Goal: Information Seeking & Learning: Find contact information

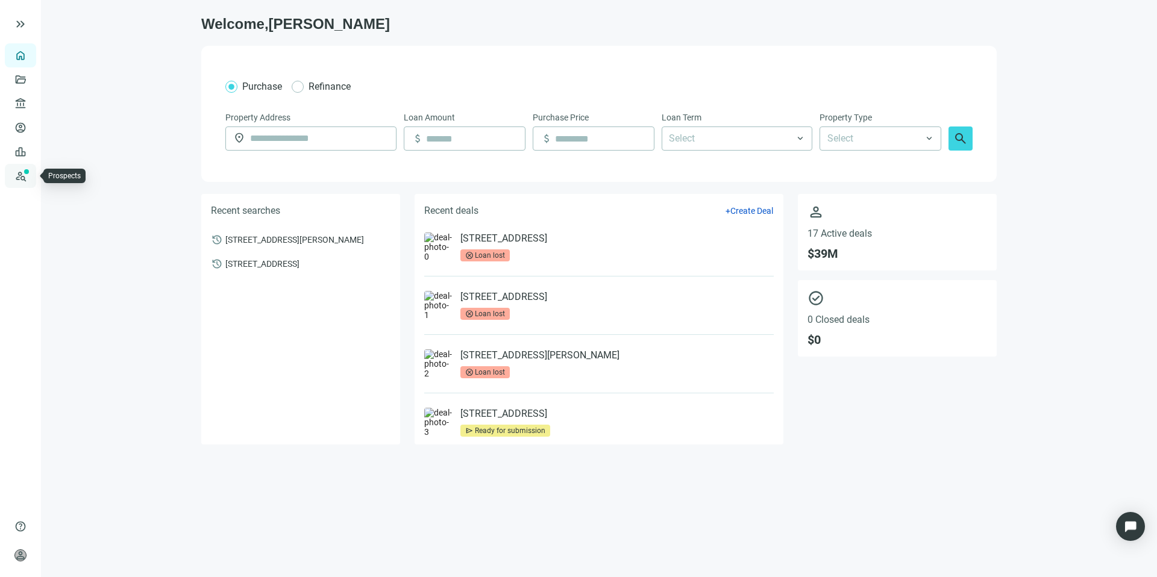
click at [30, 179] on link "Prospects New" at bounding box center [49, 176] width 39 height 24
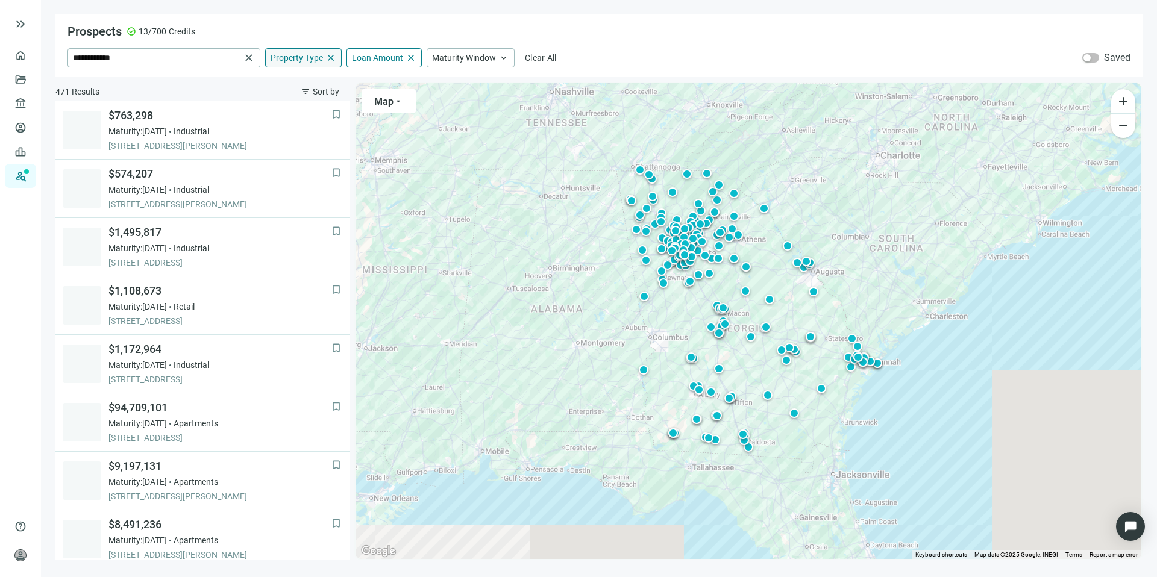
click at [292, 65] on div "Property Type close" at bounding box center [303, 57] width 76 height 19
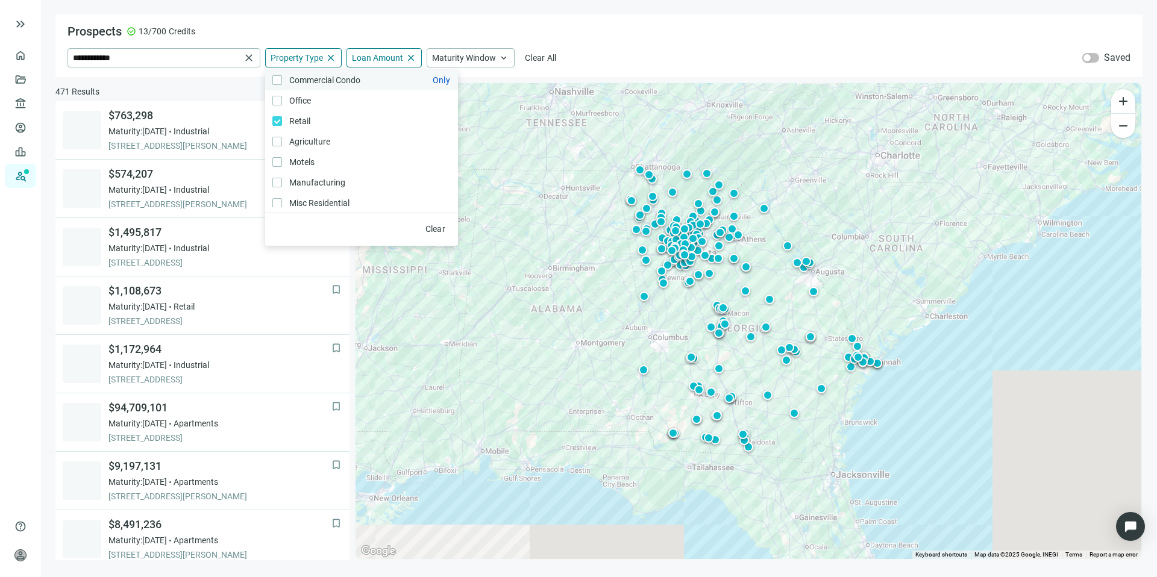
scroll to position [128, 0]
click at [355, 64] on div "Loan Amount close" at bounding box center [383, 57] width 75 height 19
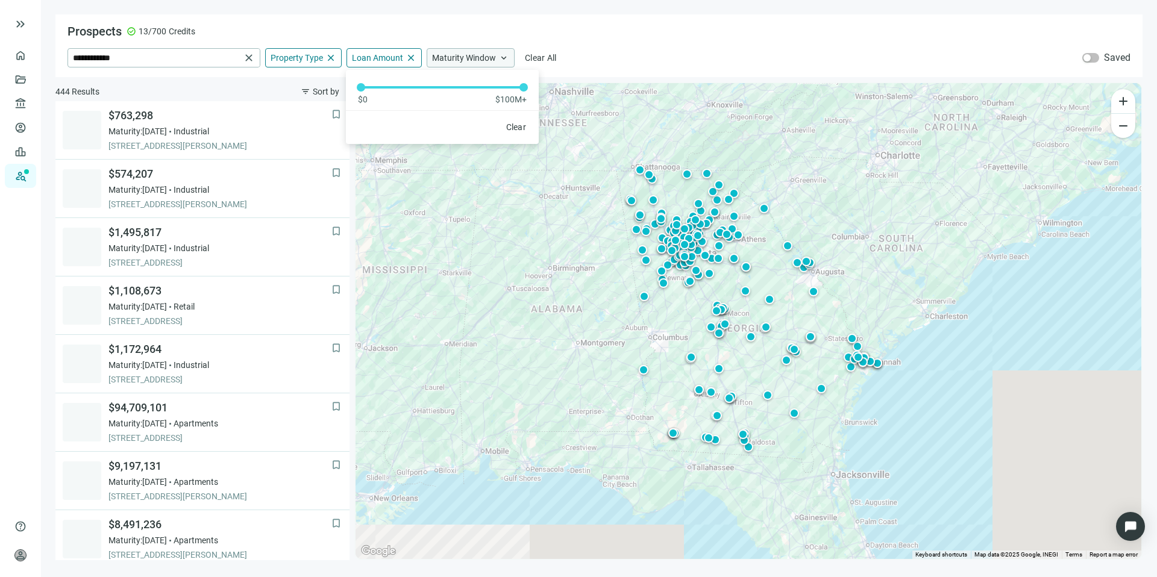
click at [451, 63] on div "Maturity Window keyboard_arrow_up" at bounding box center [470, 57] width 88 height 19
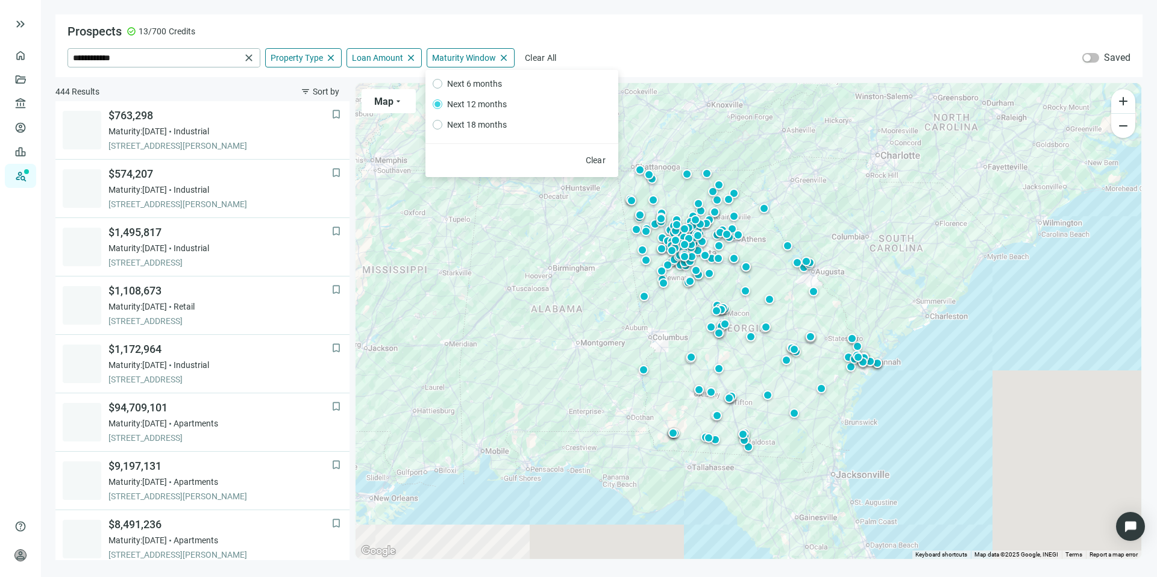
click at [613, 46] on div "**********" at bounding box center [598, 45] width 1087 height 63
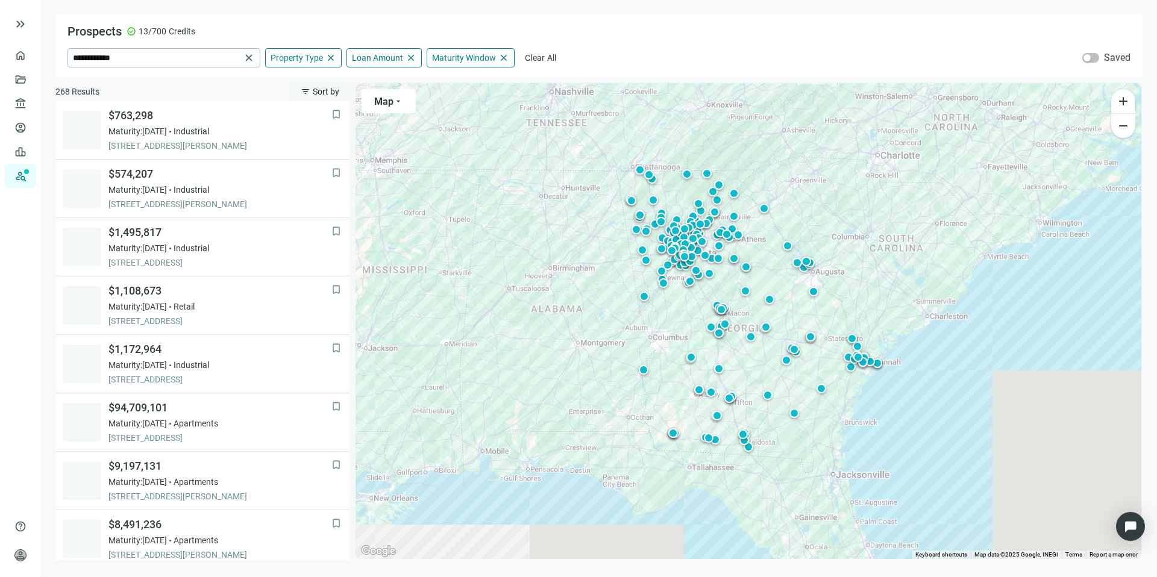
click at [324, 91] on span "Sort by" at bounding box center [326, 92] width 27 height 10
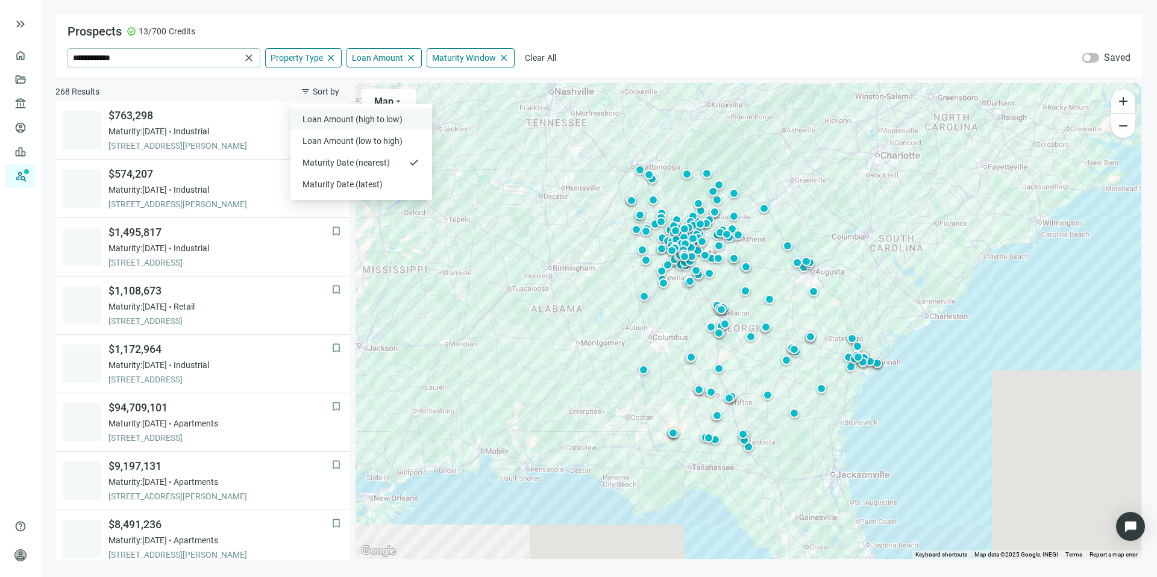
click at [328, 117] on span "Loan Amount (high to low)" at bounding box center [353, 119] width 102 height 12
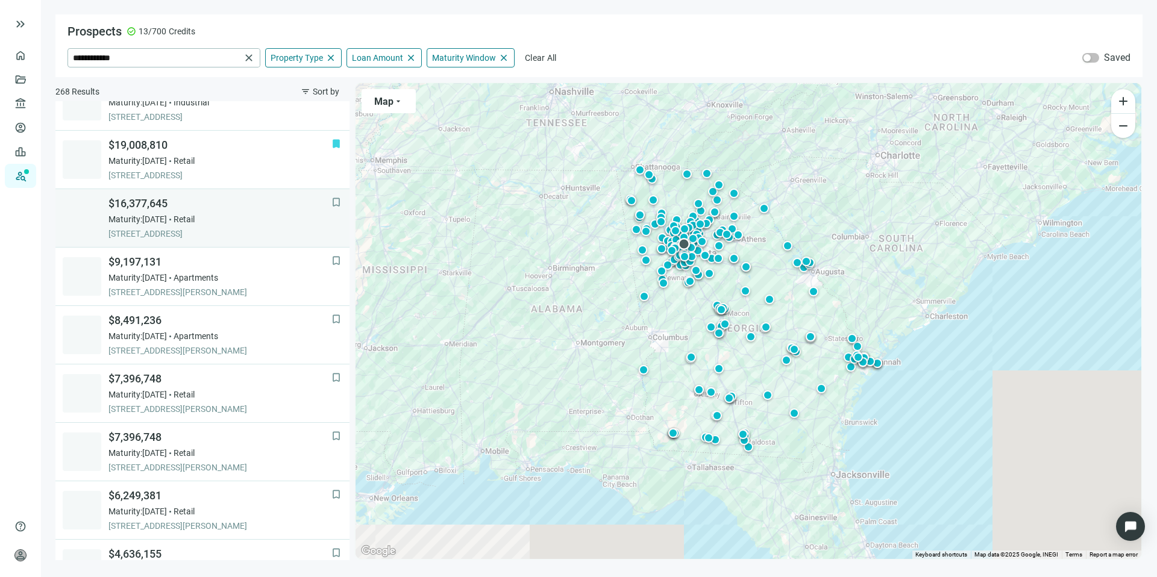
scroll to position [89, 0]
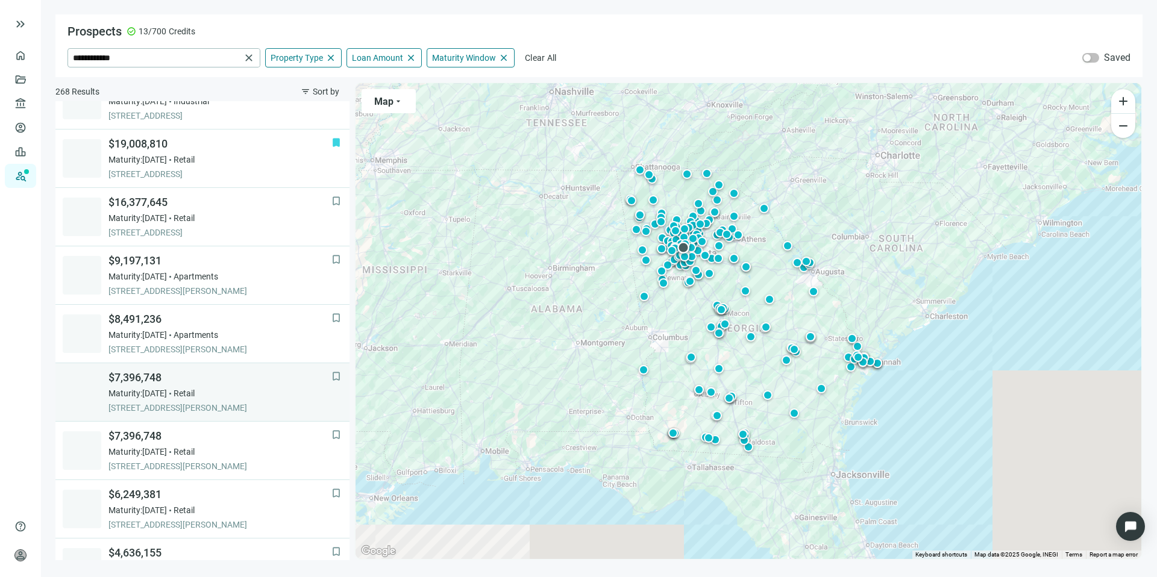
click at [205, 386] on div "$7,396,748 Maturity: [DATE] Retail [STREET_ADDRESS][PERSON_NAME]" at bounding box center [219, 391] width 223 height 43
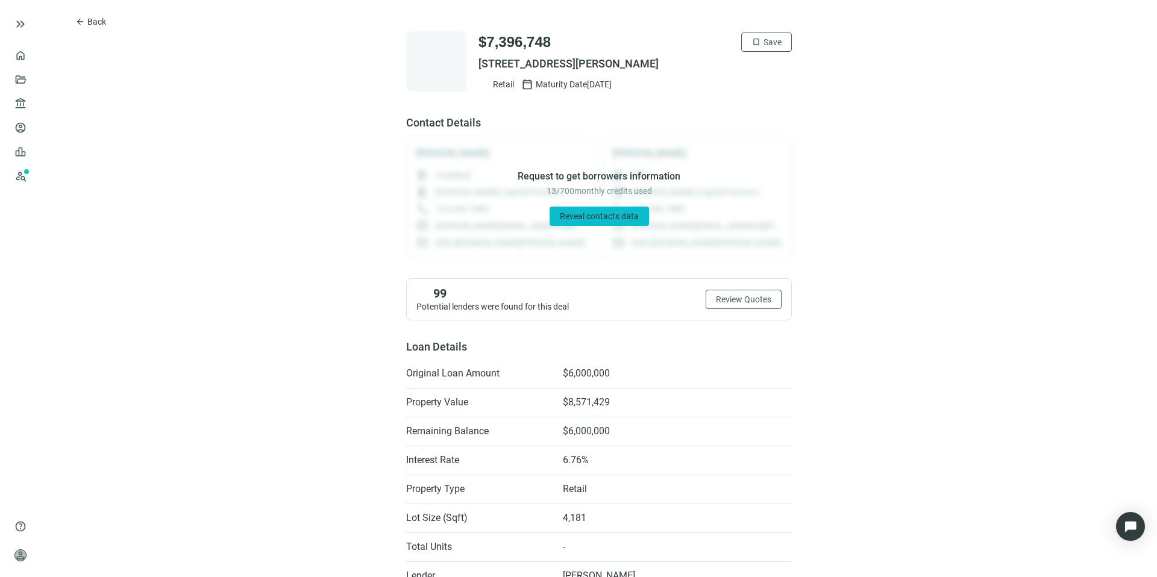
click at [607, 220] on span "Reveal contacts data" at bounding box center [599, 216] width 79 height 10
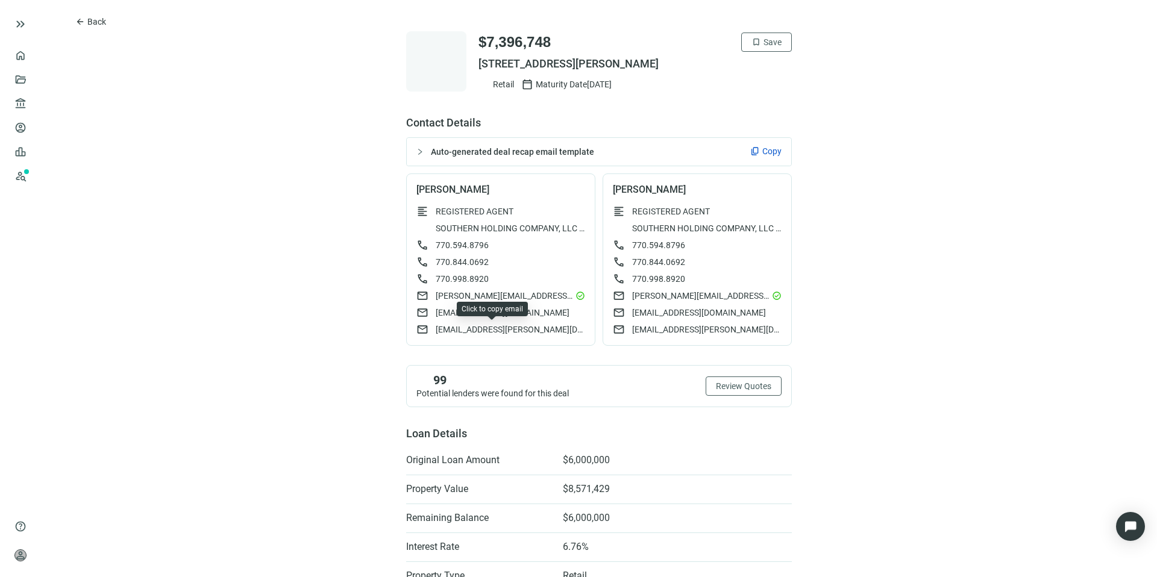
click at [470, 329] on span "[EMAIL_ADDRESS][PERSON_NAME][DOMAIN_NAME]" at bounding box center [509, 329] width 149 height 12
click at [755, 149] on div "content_copy Copy" at bounding box center [765, 151] width 31 height 12
click at [460, 314] on span "[EMAIL_ADDRESS][DOMAIN_NAME]" at bounding box center [502, 313] width 134 height 12
click at [97, 23] on span "Back" at bounding box center [96, 22] width 19 height 10
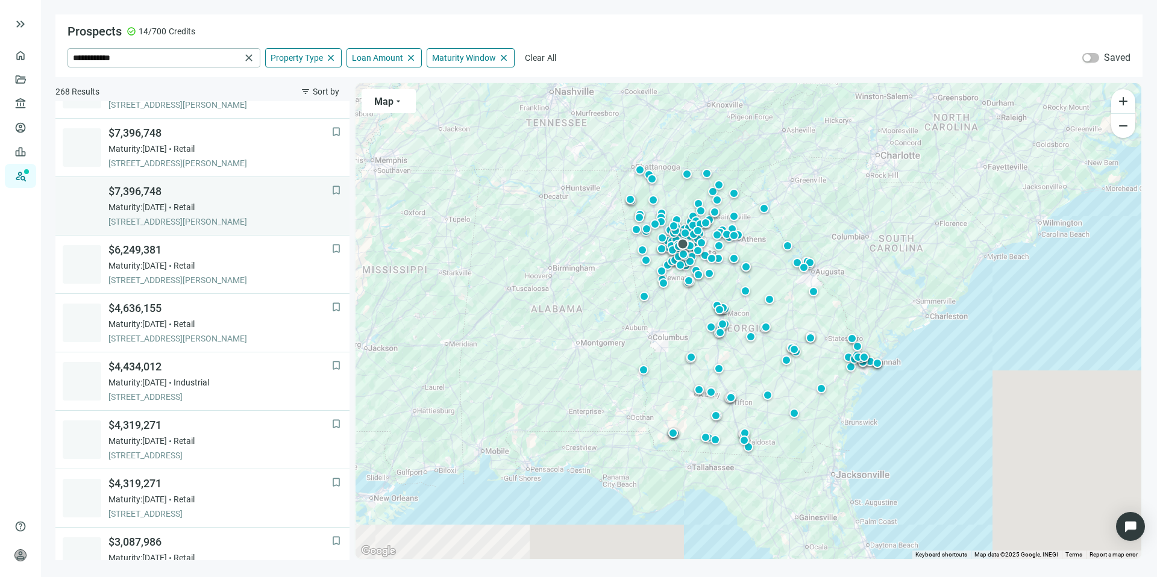
scroll to position [351, 0]
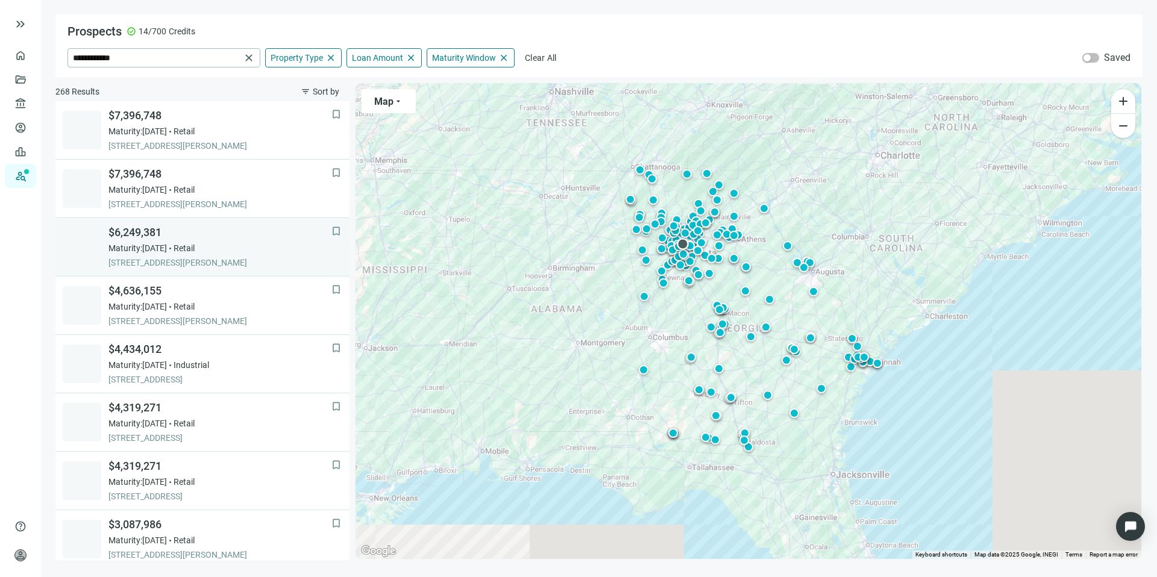
click at [212, 239] on span "$6,249,381" at bounding box center [219, 232] width 223 height 14
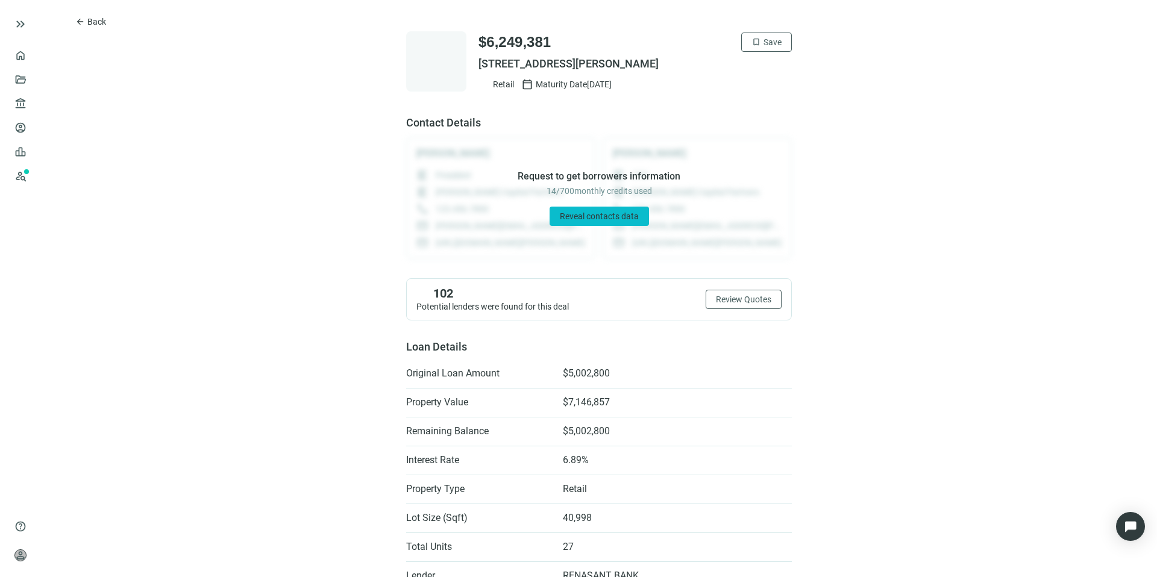
click at [593, 211] on span "Reveal contacts data" at bounding box center [599, 216] width 79 height 10
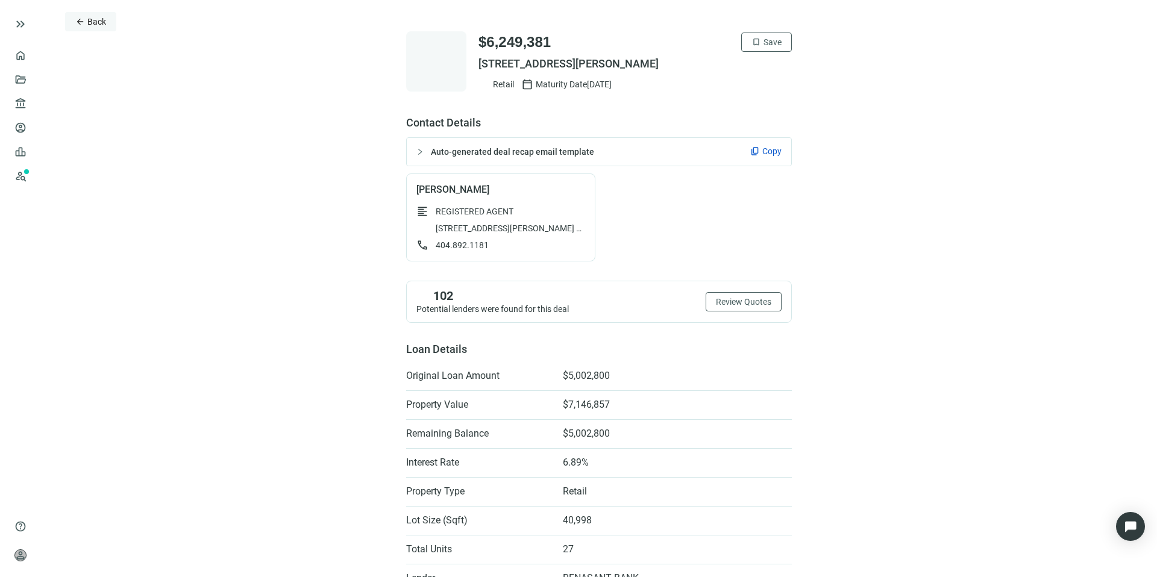
click at [105, 19] on span "Back" at bounding box center [96, 22] width 19 height 10
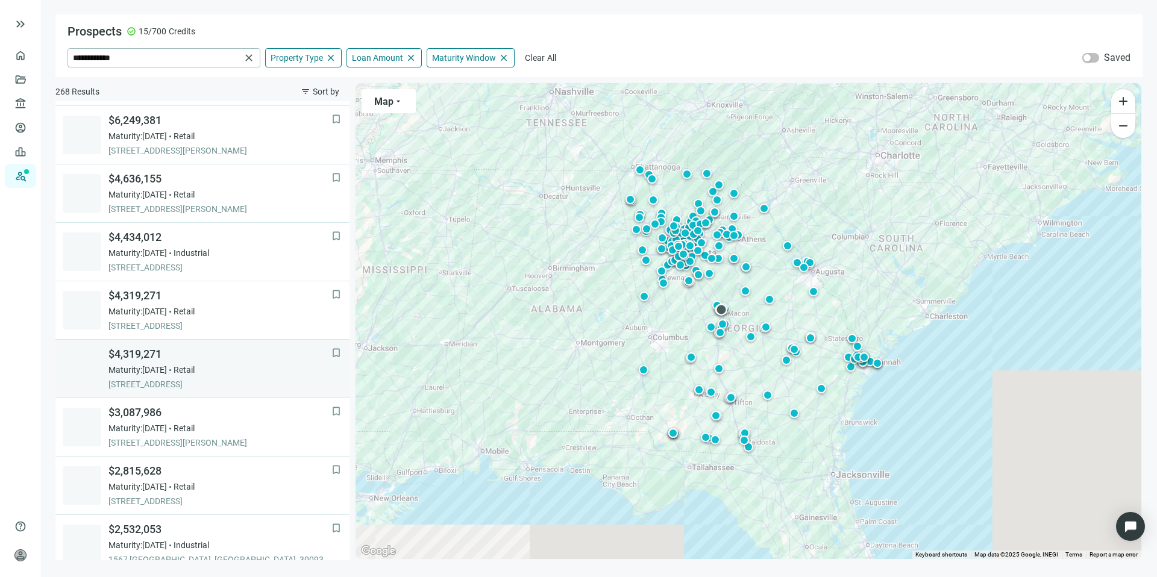
scroll to position [467, 0]
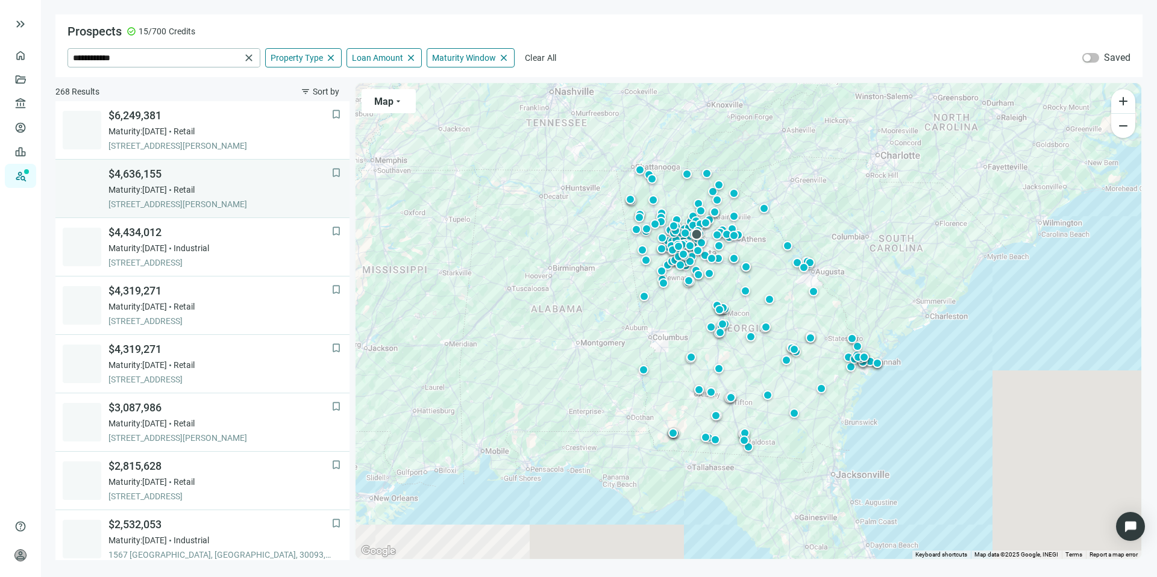
click at [167, 189] on span "Maturity: [DATE]" at bounding box center [137, 190] width 58 height 12
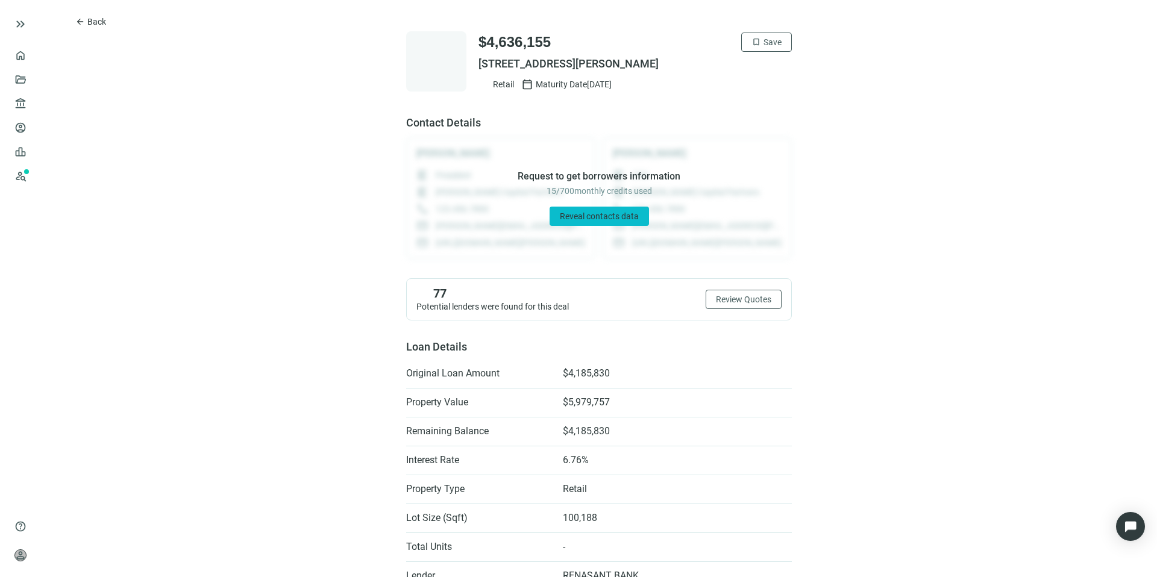
click at [599, 214] on span "Reveal contacts data" at bounding box center [599, 216] width 79 height 10
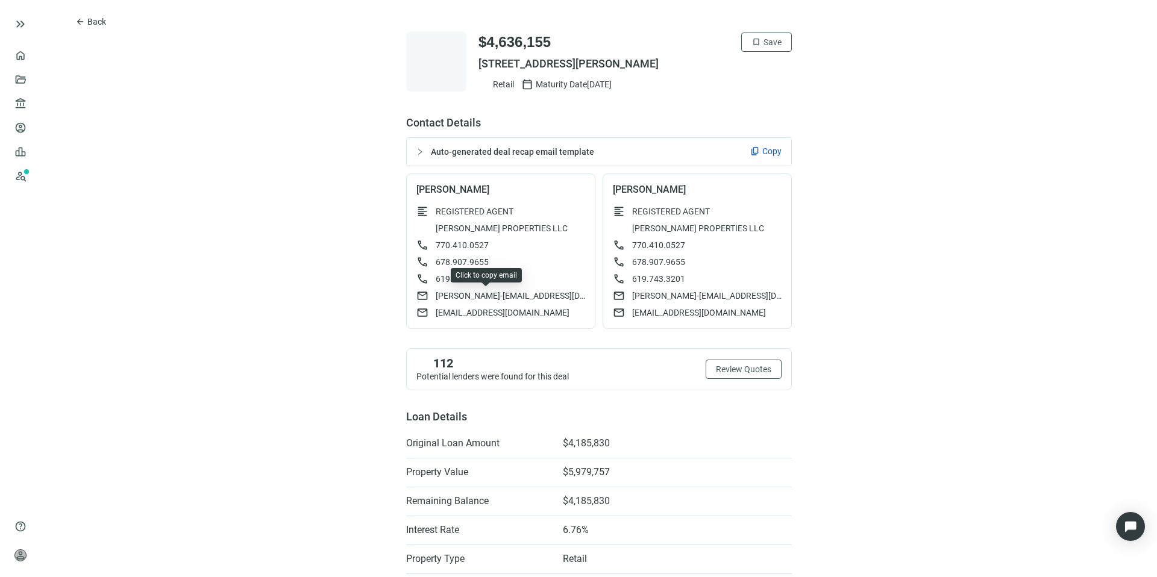
click at [479, 293] on span "[PERSON_NAME]-[EMAIL_ADDRESS][DOMAIN_NAME]" at bounding box center [509, 296] width 149 height 12
click at [763, 149] on span "Copy" at bounding box center [771, 151] width 19 height 12
click at [103, 20] on span "Back" at bounding box center [96, 22] width 19 height 10
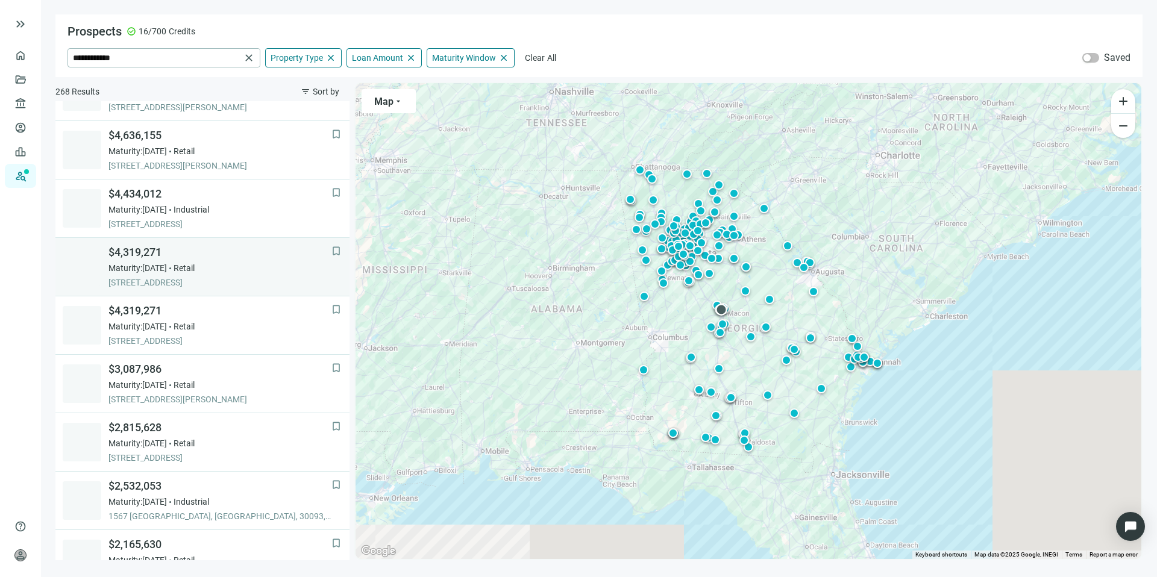
scroll to position [526, 0]
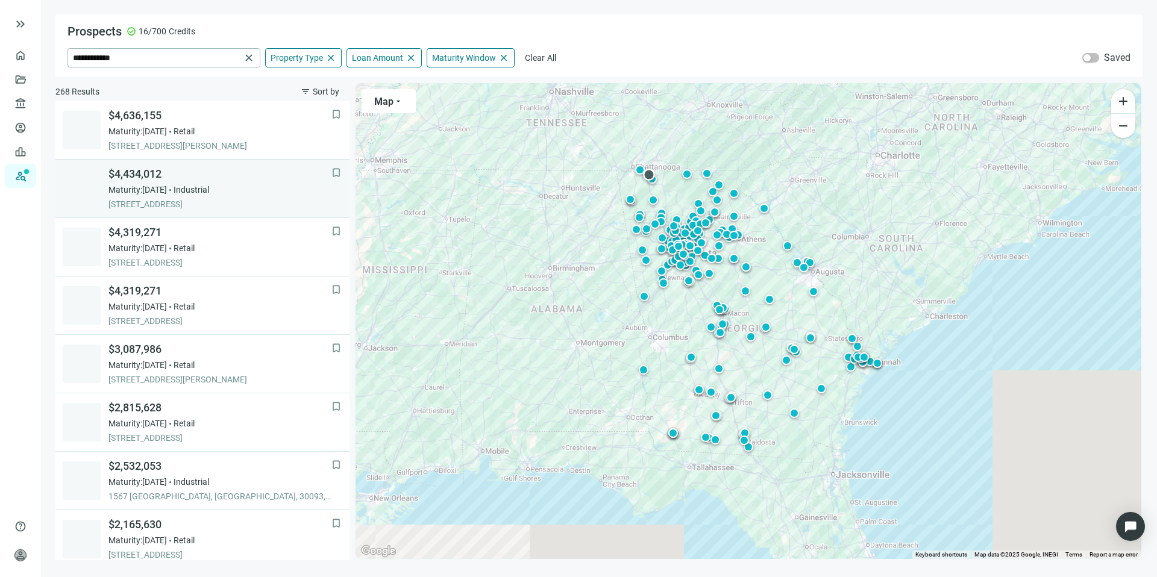
click at [216, 196] on div "$4,434,012 Maturity: [DATE] Industrial [STREET_ADDRESS]" at bounding box center [219, 188] width 223 height 43
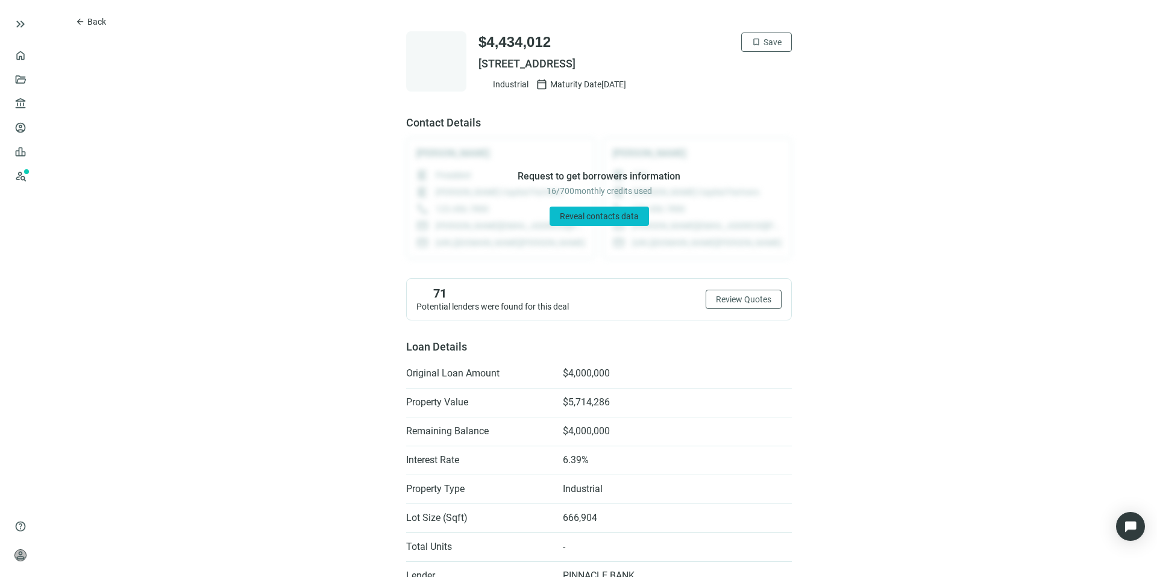
click at [571, 216] on span "Reveal contacts data" at bounding box center [599, 216] width 79 height 10
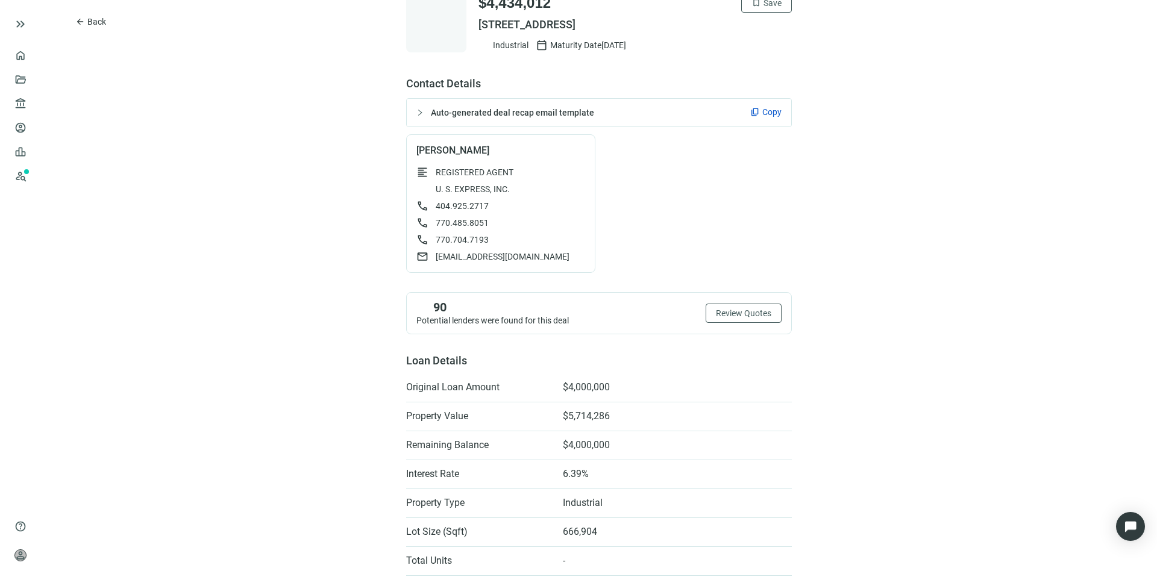
scroll to position [40, 0]
click at [762, 111] on span "Copy" at bounding box center [771, 111] width 19 height 12
click at [470, 255] on span "[EMAIL_ADDRESS][DOMAIN_NAME]" at bounding box center [502, 255] width 134 height 12
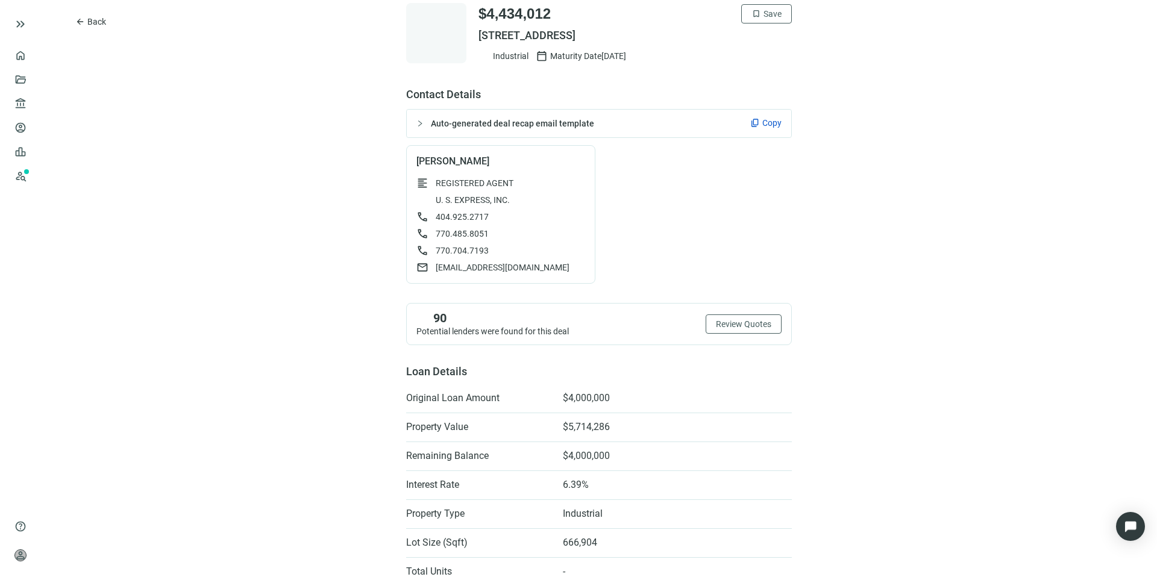
scroll to position [27, 0]
click at [93, 16] on button "arrow_back Back" at bounding box center [90, 21] width 51 height 19
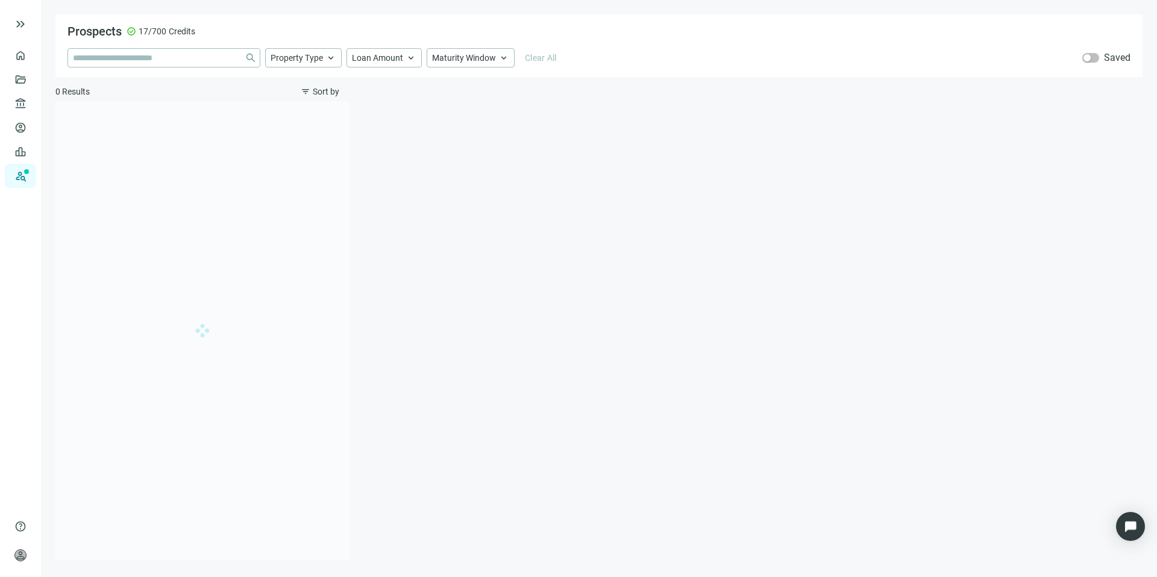
type input "**********"
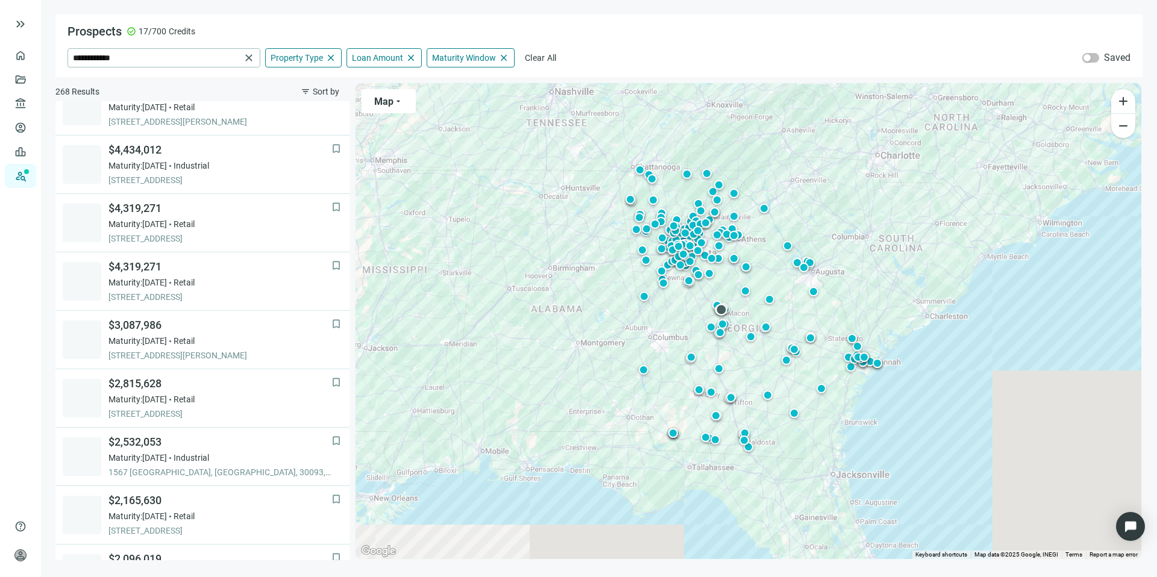
scroll to position [584, 0]
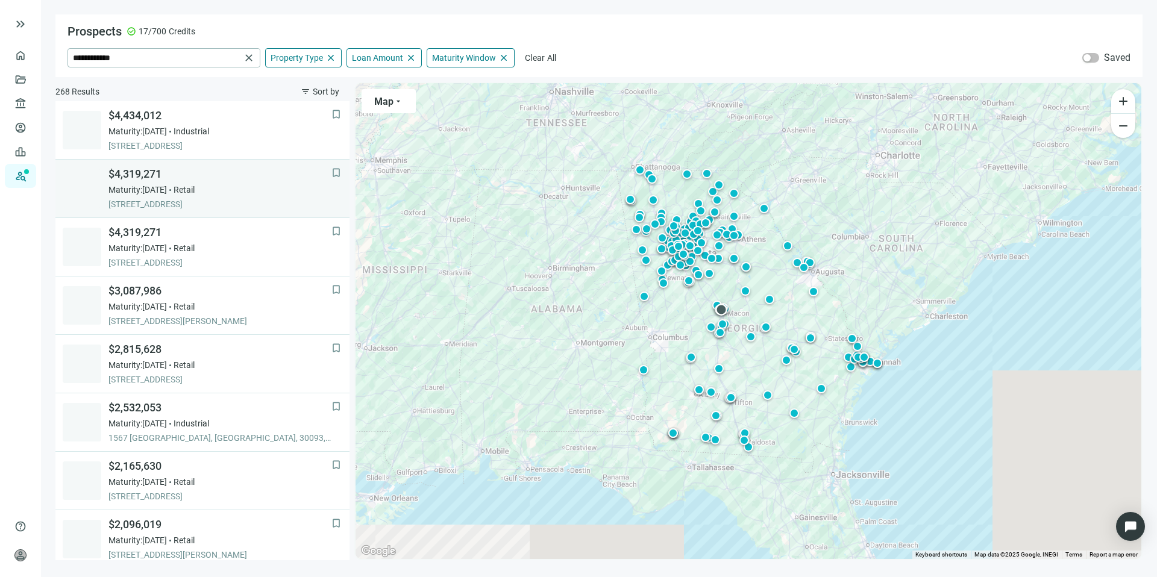
click at [167, 191] on span "Maturity: [DATE]" at bounding box center [137, 190] width 58 height 12
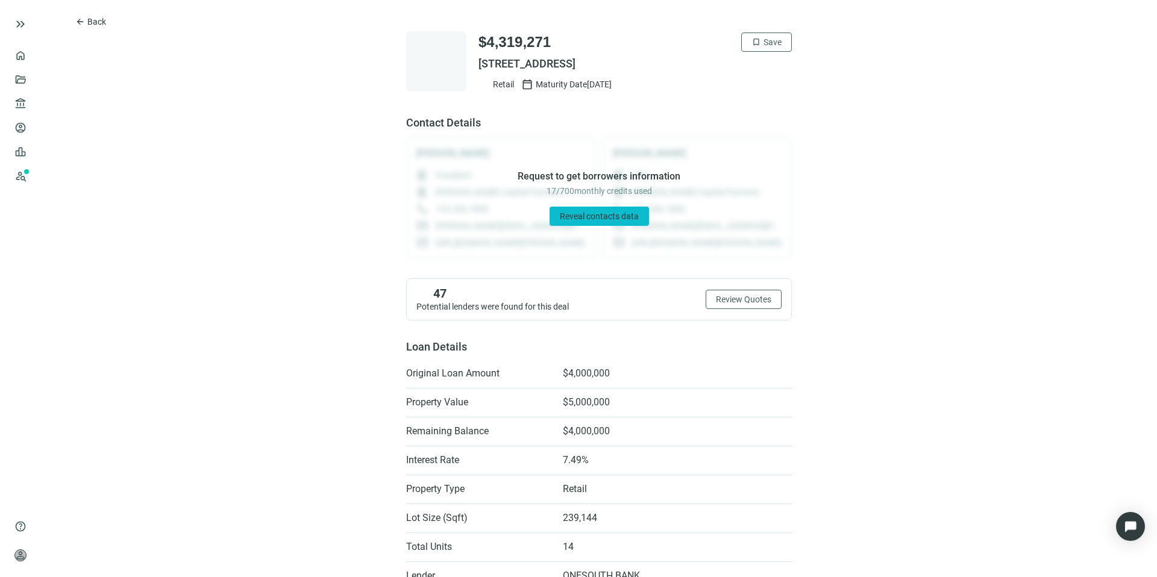
click at [560, 219] on span "Reveal contacts data" at bounding box center [599, 216] width 79 height 10
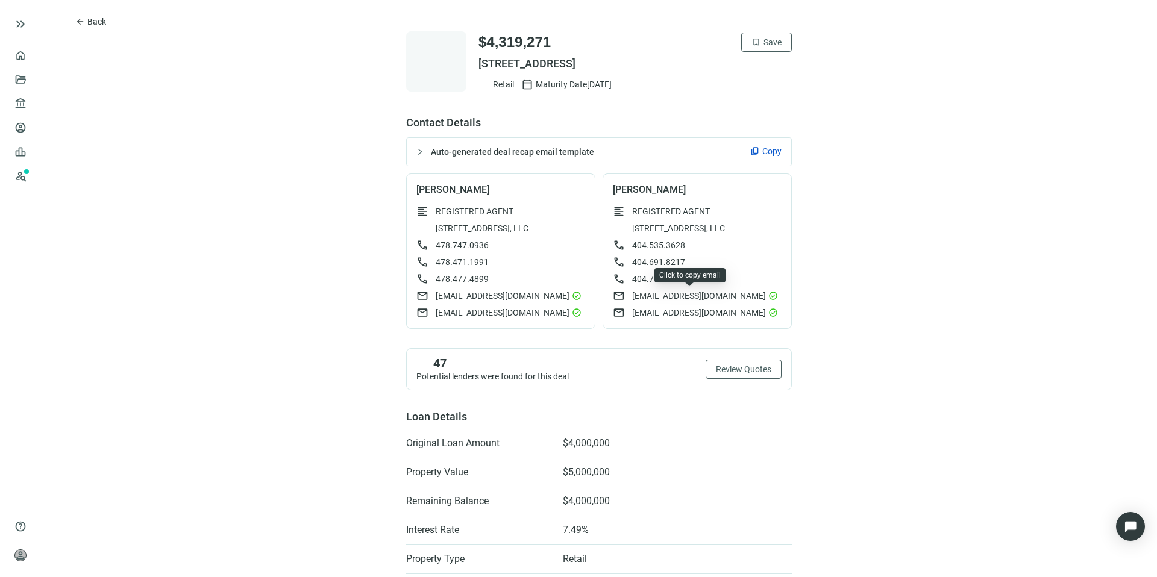
click at [632, 296] on span "[EMAIL_ADDRESS][DOMAIN_NAME]" at bounding box center [699, 296] width 134 height 12
click at [762, 150] on span "Copy" at bounding box center [771, 151] width 19 height 12
click at [86, 28] on button "arrow_back Back" at bounding box center [90, 21] width 51 height 19
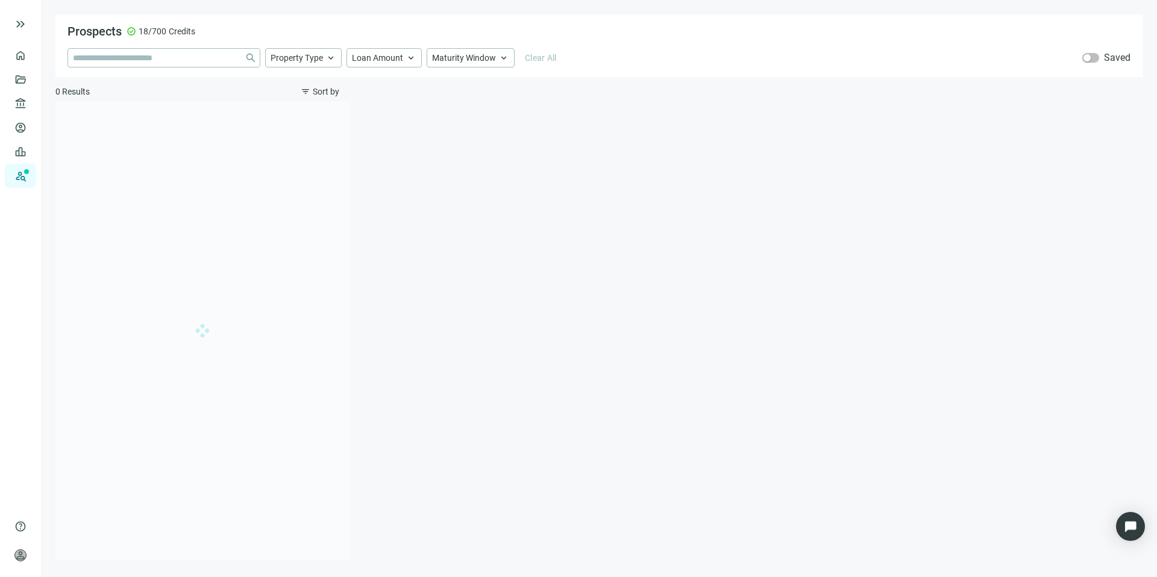
type input "**********"
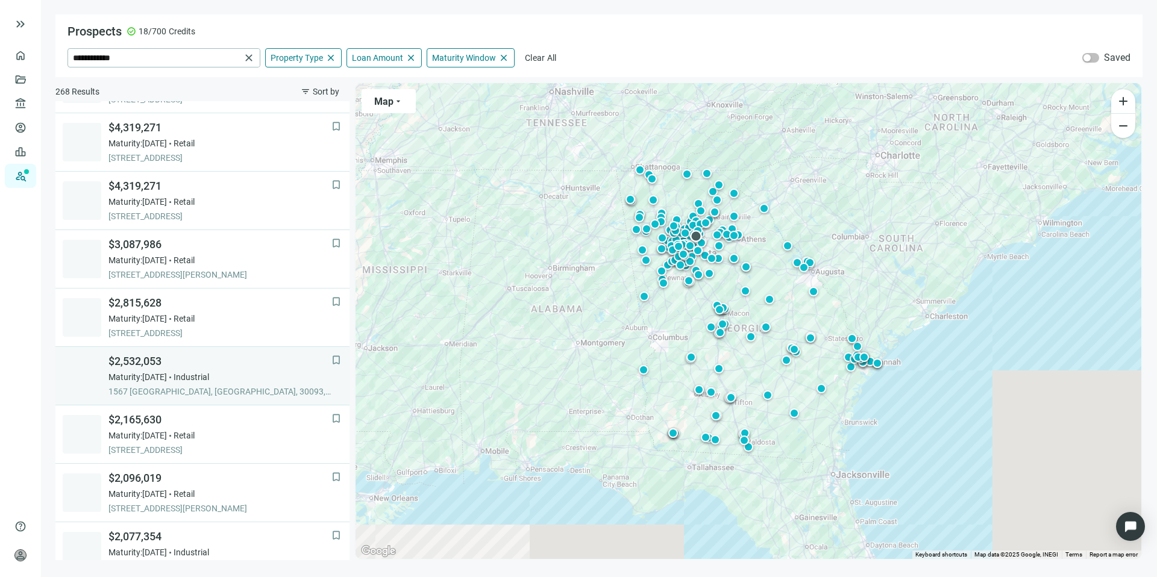
scroll to position [643, 0]
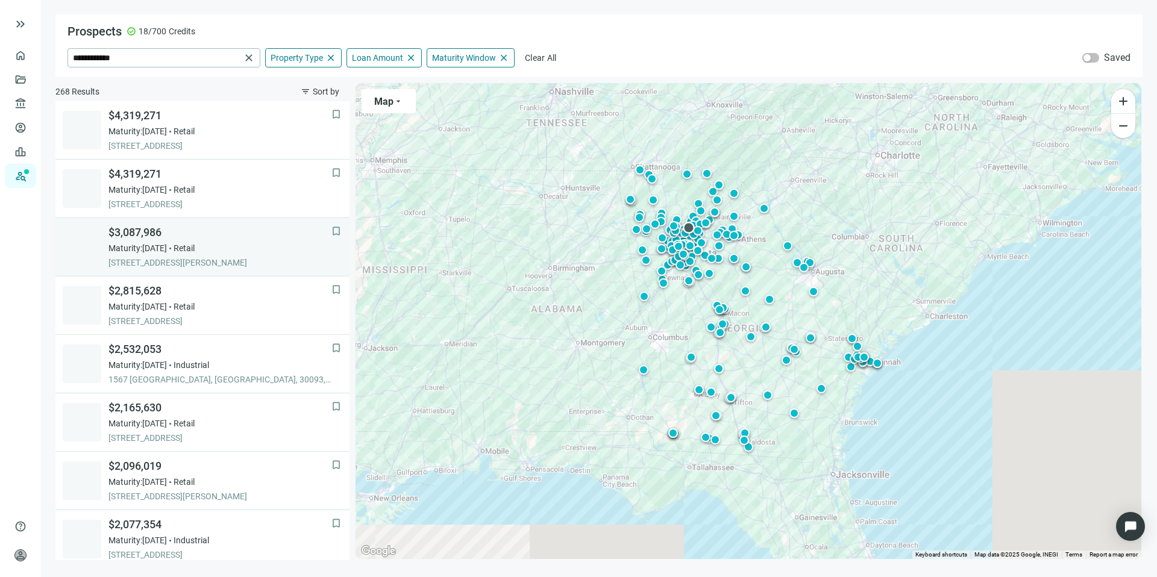
click at [186, 254] on div "Maturity: [DATE] Retail" at bounding box center [219, 248] width 223 height 12
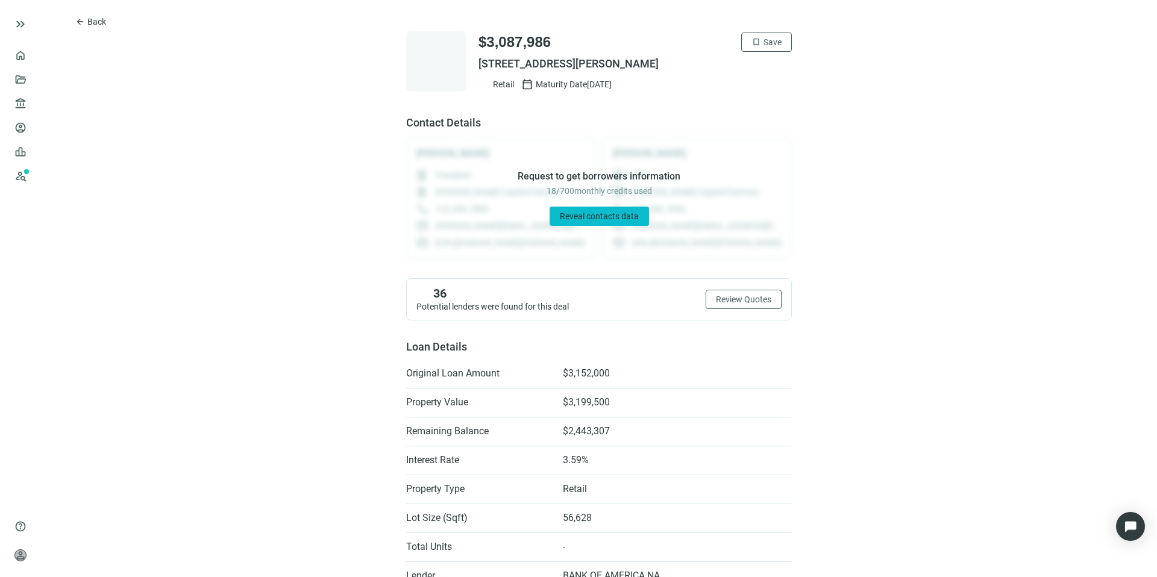
click at [584, 216] on span "Reveal contacts data" at bounding box center [599, 216] width 79 height 10
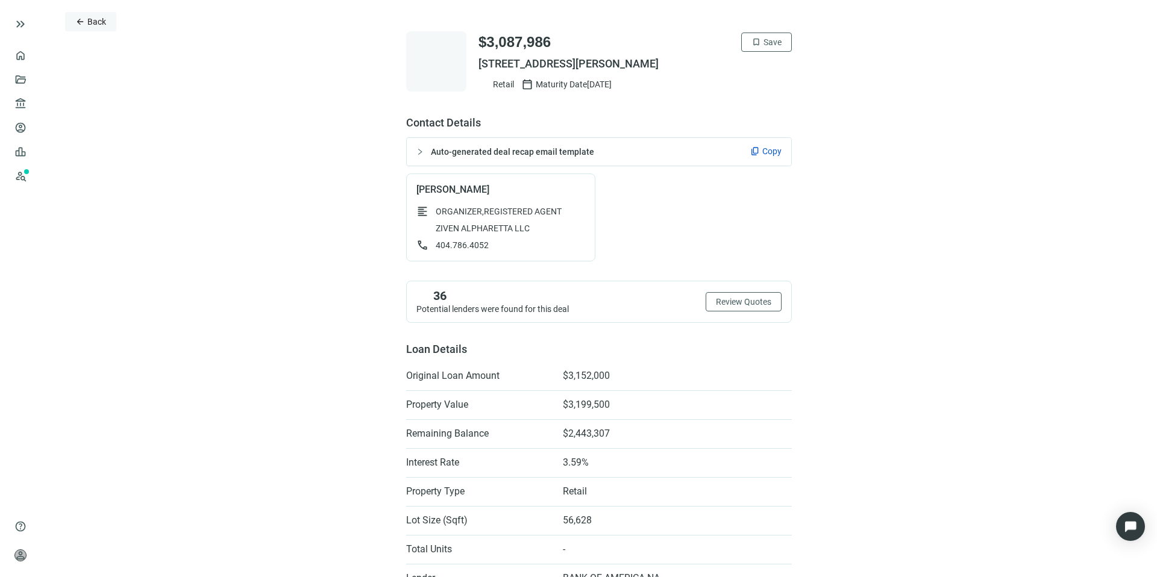
click at [87, 20] on span "Back" at bounding box center [96, 22] width 19 height 10
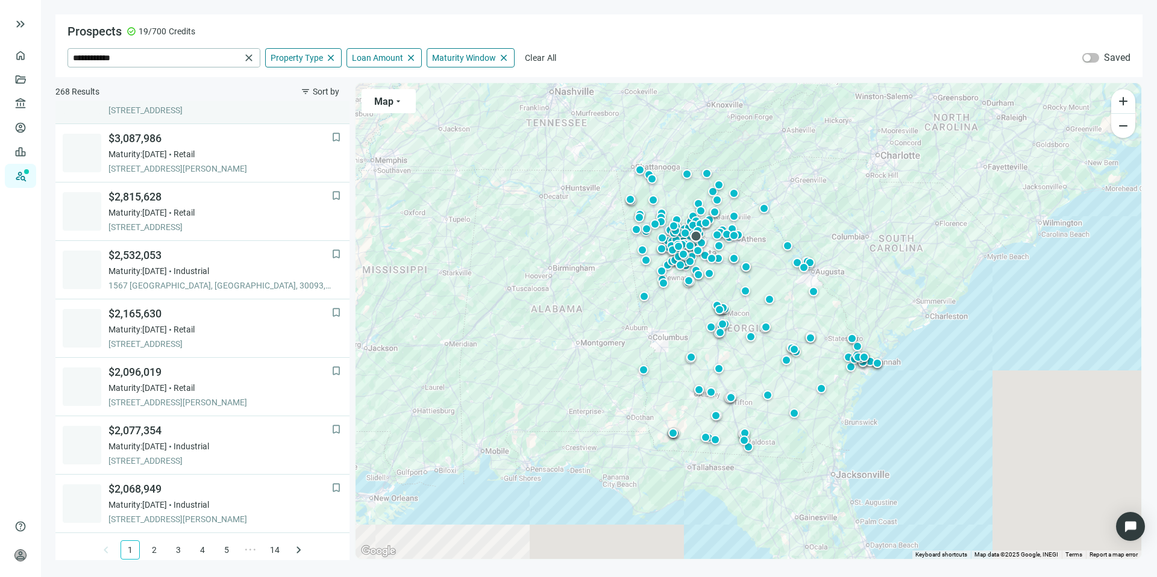
scroll to position [743, 0]
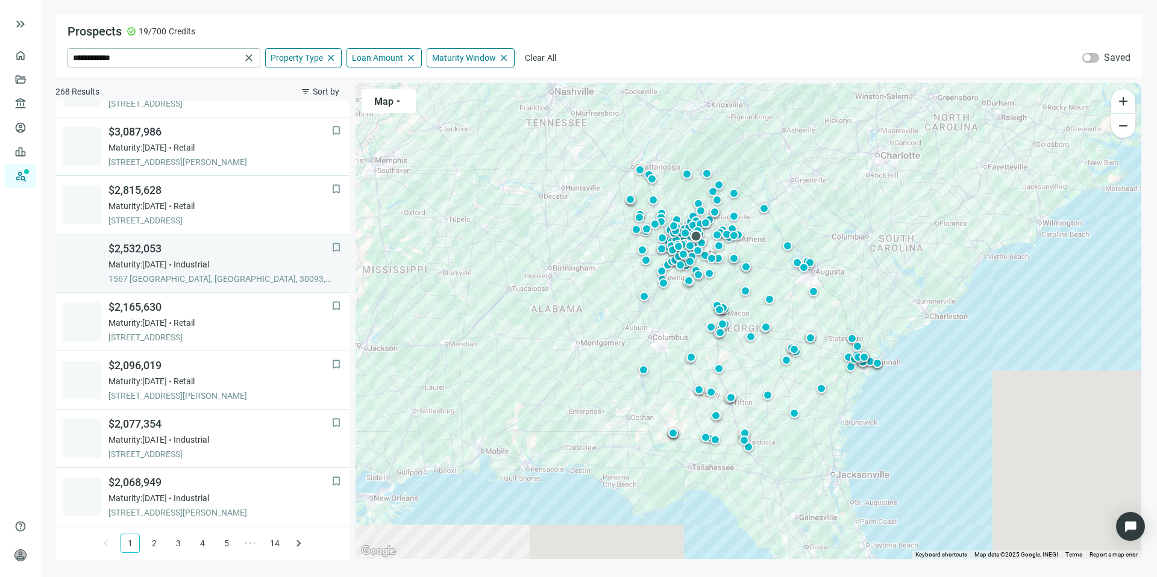
click at [167, 269] on span "Maturity: [DATE]" at bounding box center [137, 264] width 58 height 12
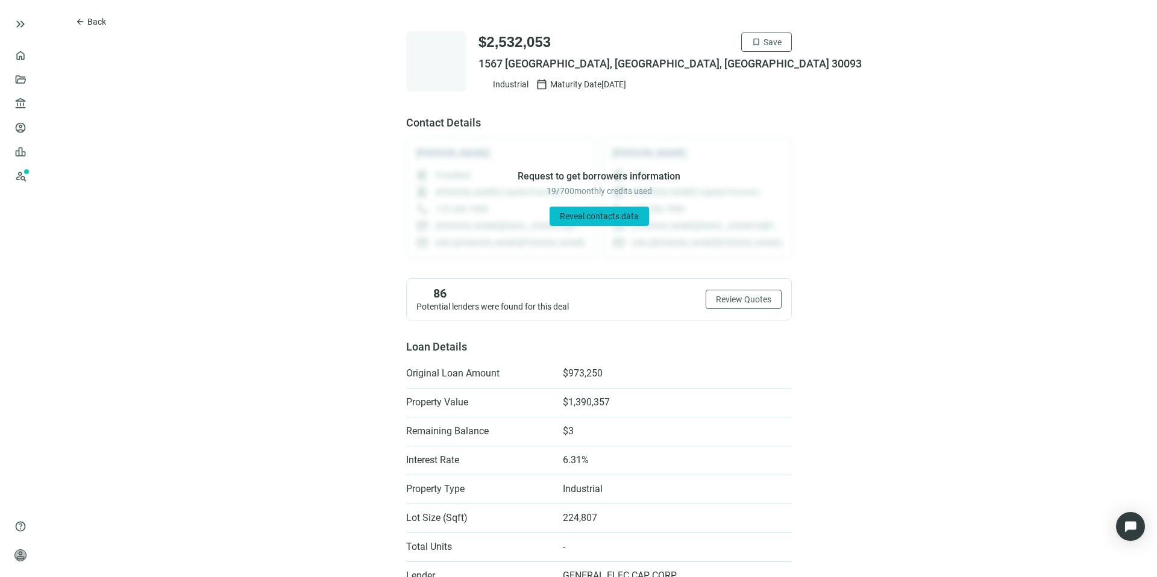
click at [587, 214] on span "Reveal contacts data" at bounding box center [599, 216] width 79 height 10
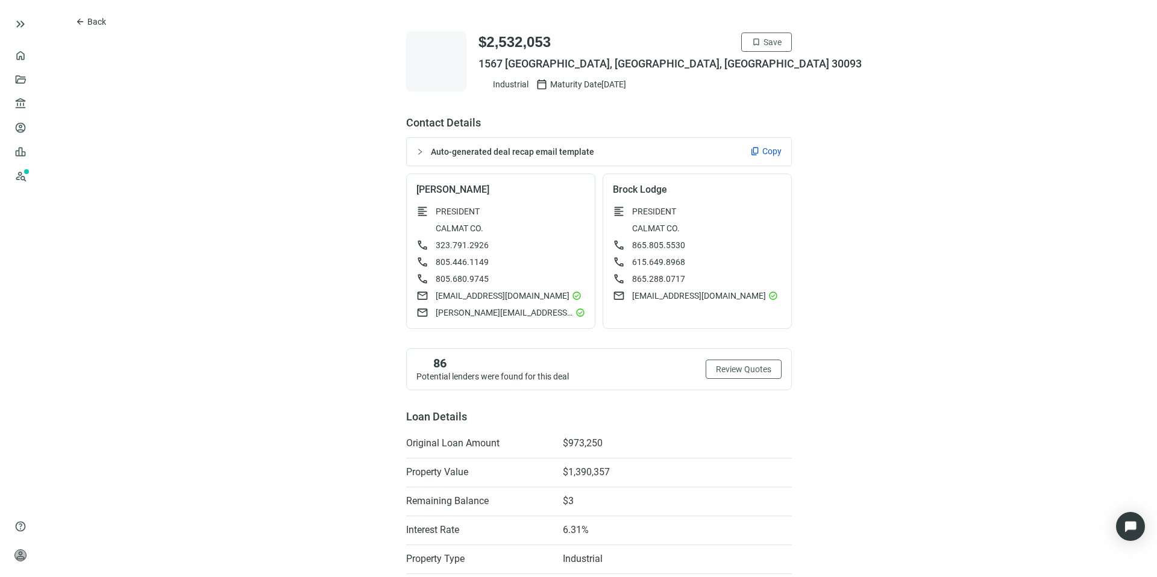
click at [762, 148] on span "Copy" at bounding box center [771, 151] width 19 height 12
click at [451, 311] on span "[PERSON_NAME][EMAIL_ADDRESS][PERSON_NAME][DOMAIN_NAME]" at bounding box center [503, 313] width 137 height 12
click at [644, 296] on span "[EMAIL_ADDRESS][DOMAIN_NAME]" at bounding box center [699, 296] width 134 height 12
